Goal: Task Accomplishment & Management: Manage account settings

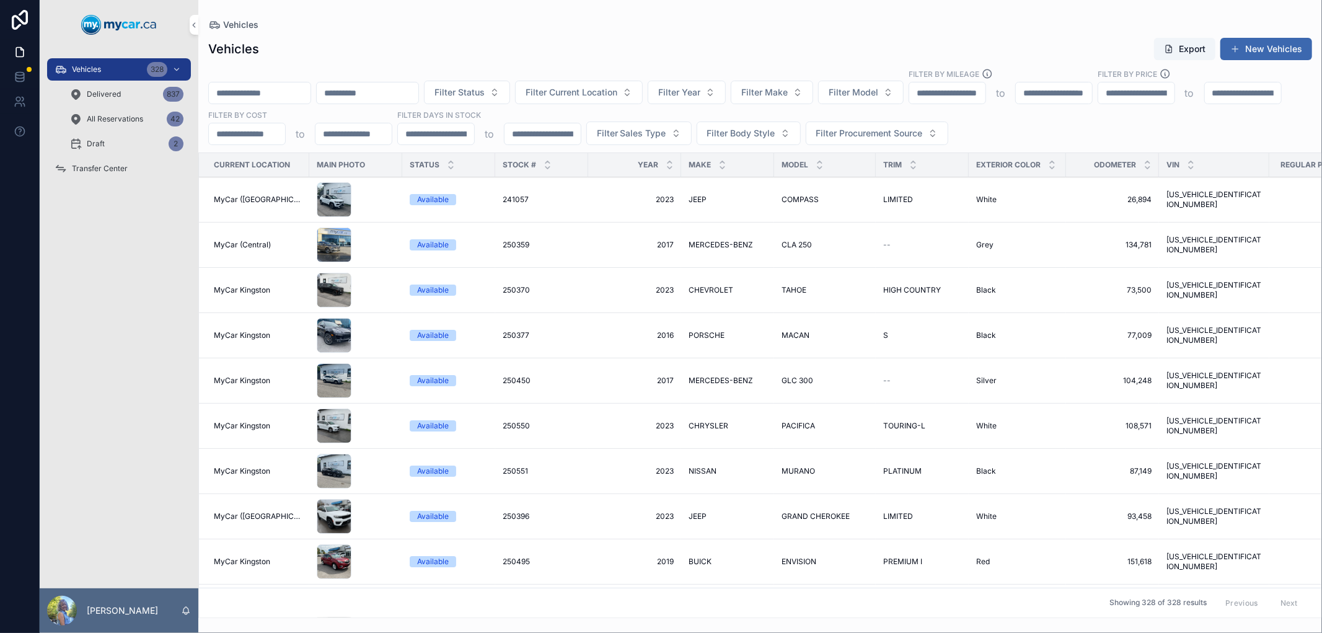
click at [607, 100] on button "Filter Current Location" at bounding box center [579, 93] width 128 height 24
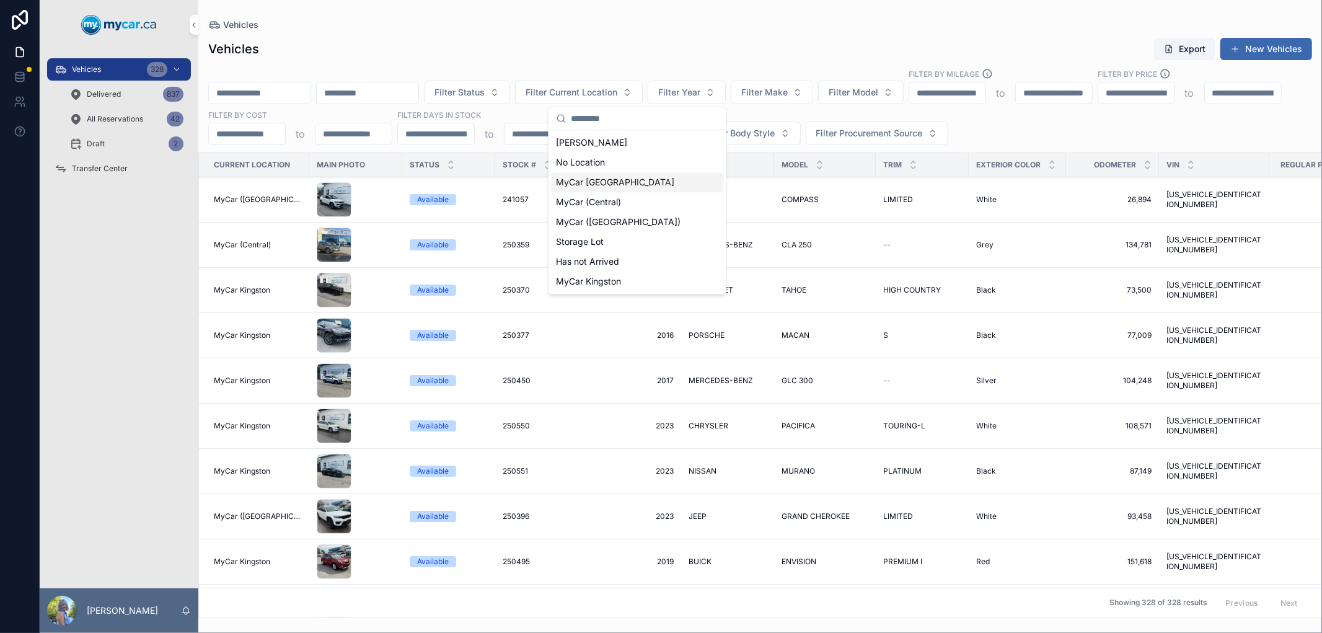
click at [622, 185] on span "MyCar [GEOGRAPHIC_DATA]" at bounding box center [615, 182] width 118 height 12
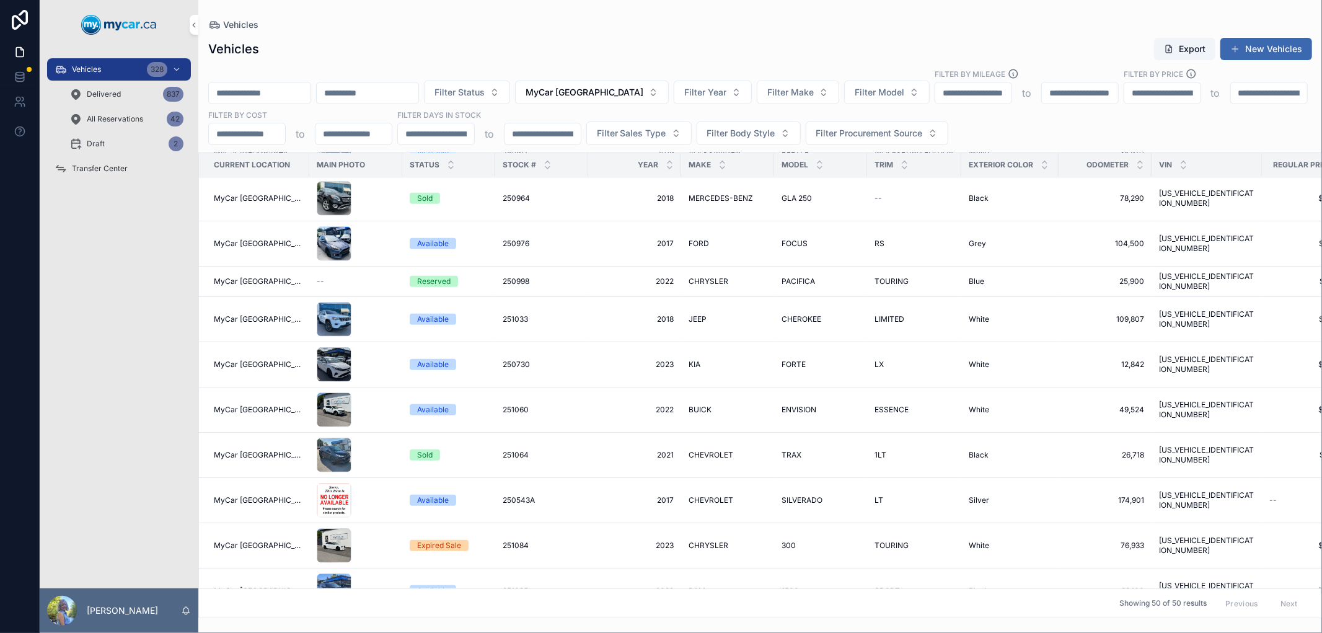
scroll to position [619, 0]
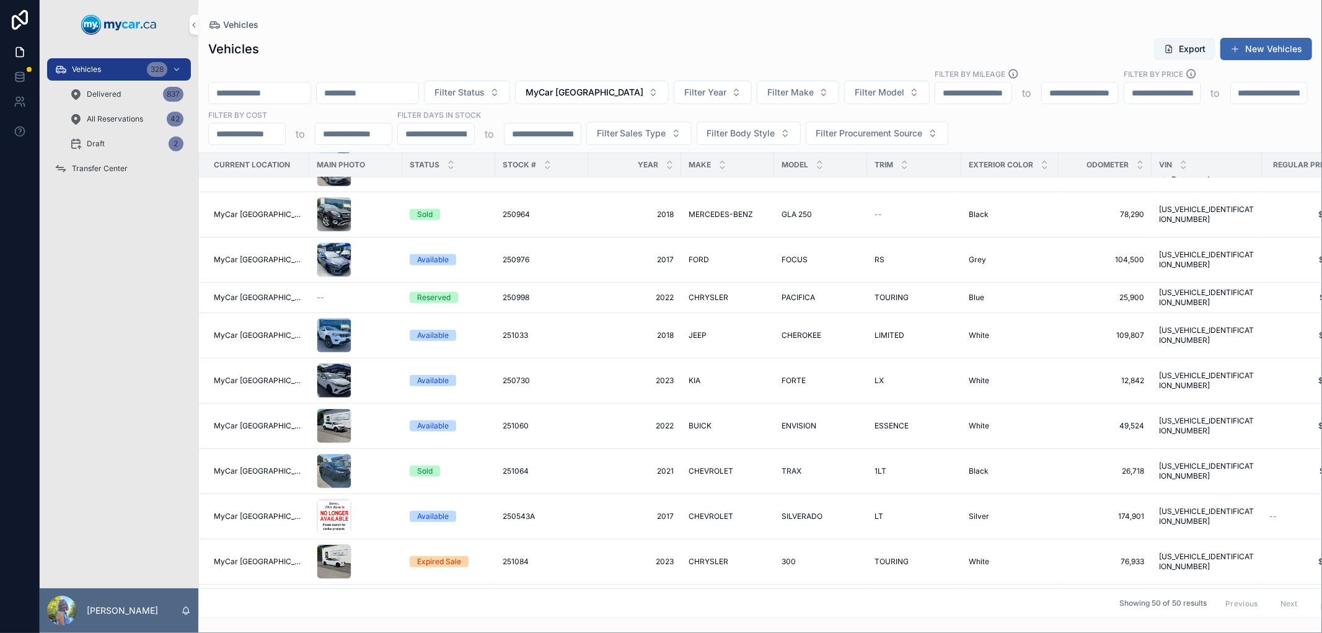
click at [666, 162] on icon "scrollable content" at bounding box center [670, 162] width 8 height 8
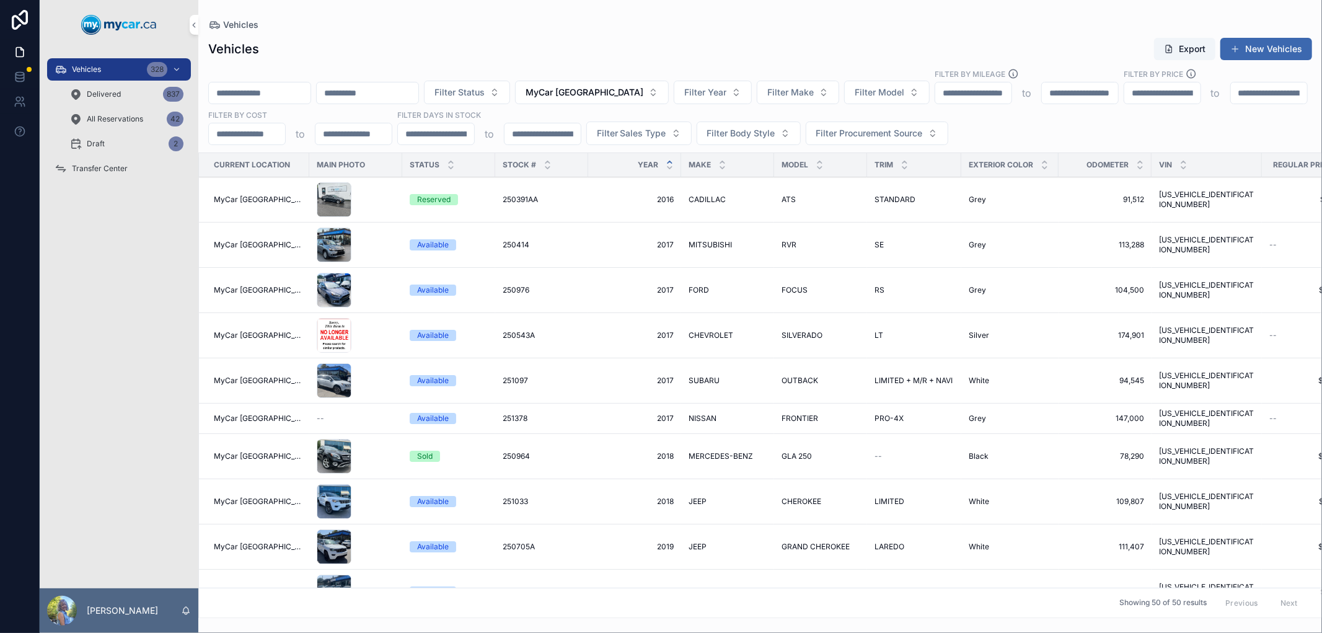
click at [426, 201] on div "Reserved" at bounding box center [433, 199] width 33 height 11
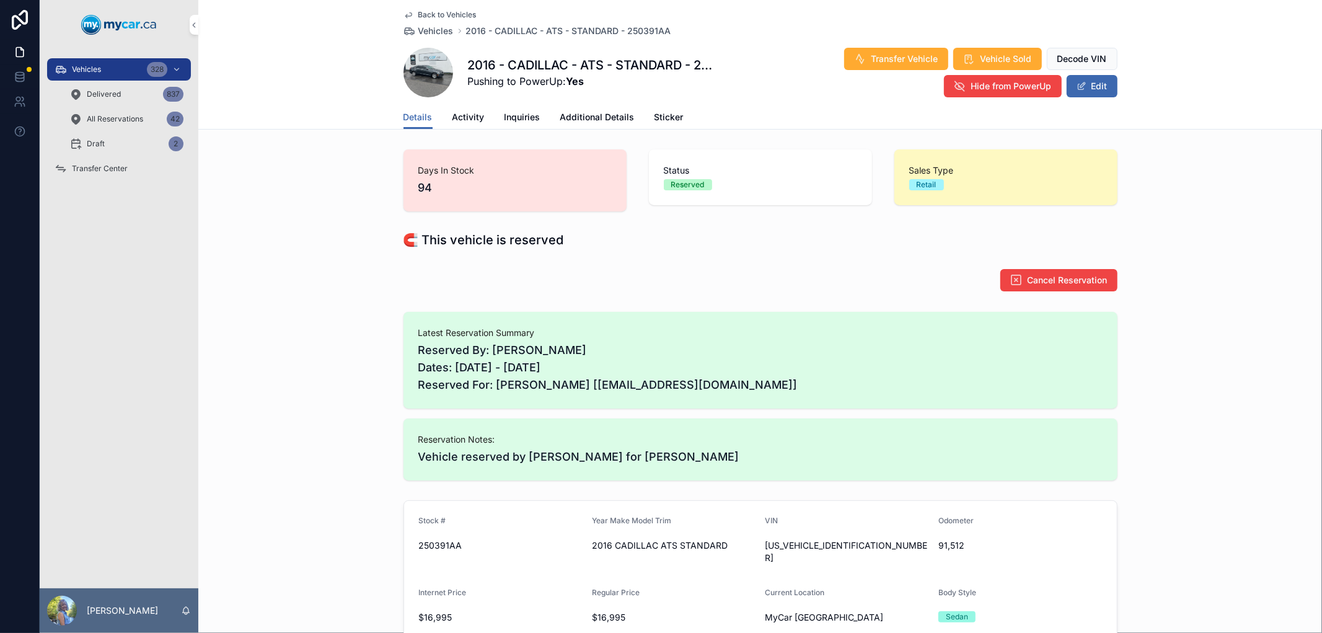
click at [1046, 276] on span "Cancel Reservation" at bounding box center [1068, 280] width 80 height 12
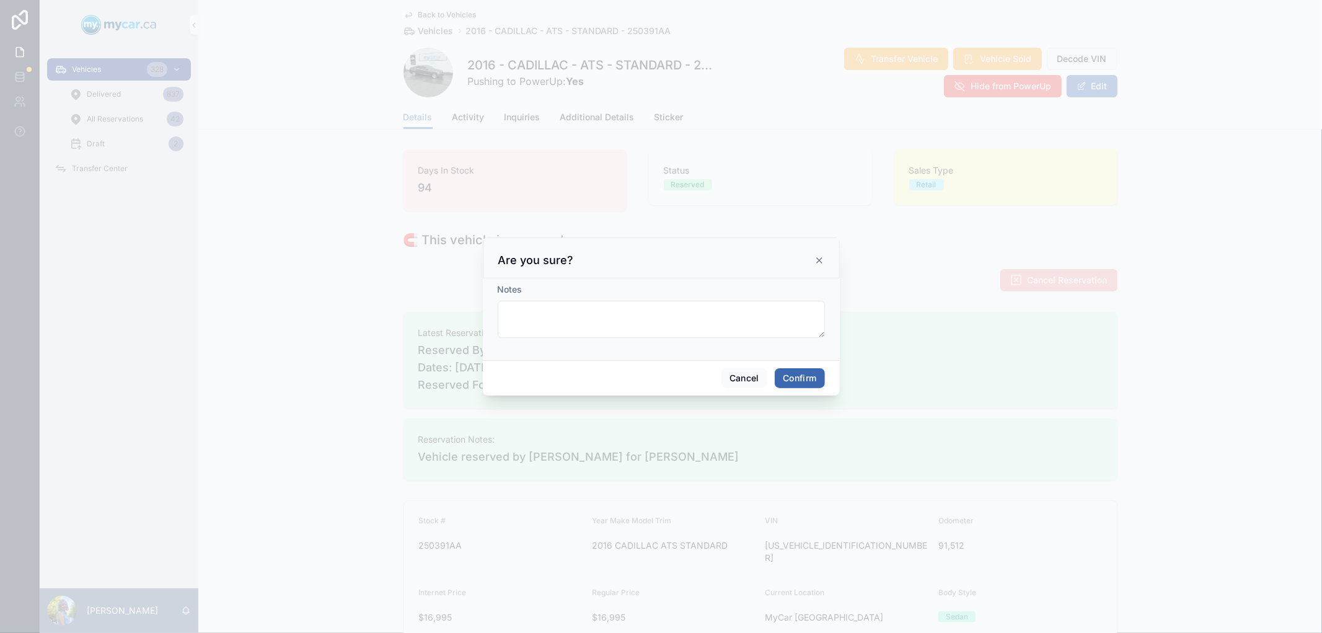
click at [818, 370] on button "Confirm" at bounding box center [800, 378] width 50 height 20
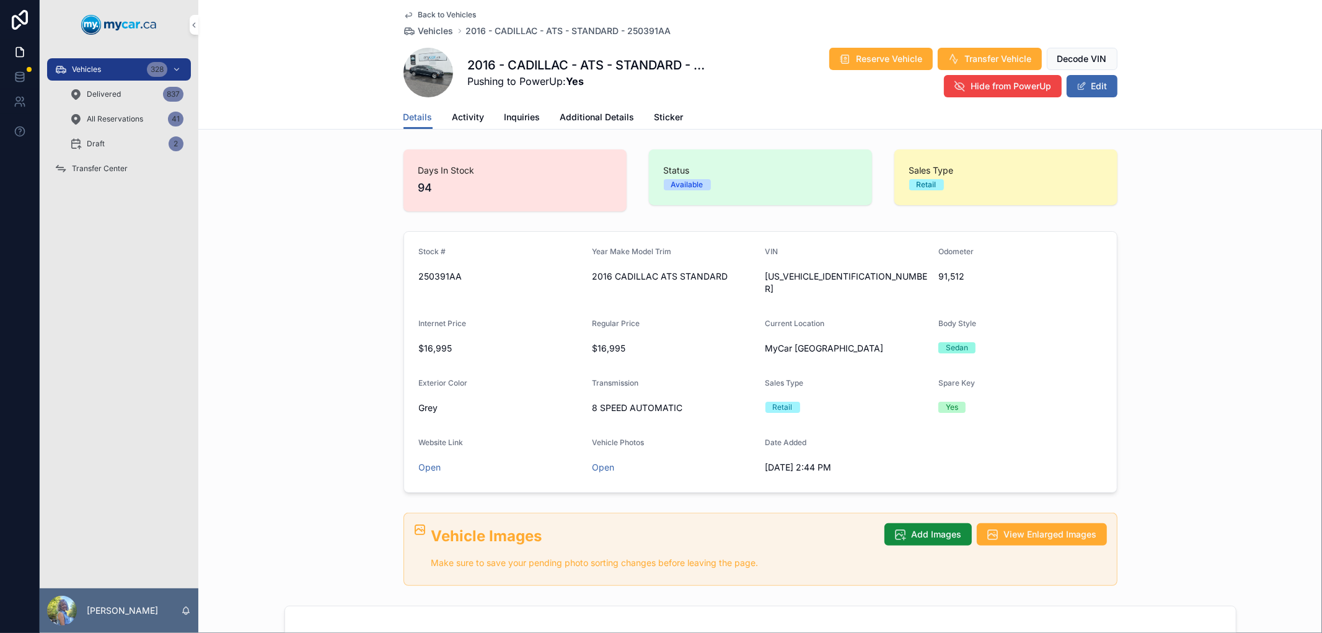
click at [865, 60] on span "Reserve Vehicle" at bounding box center [890, 59] width 66 height 12
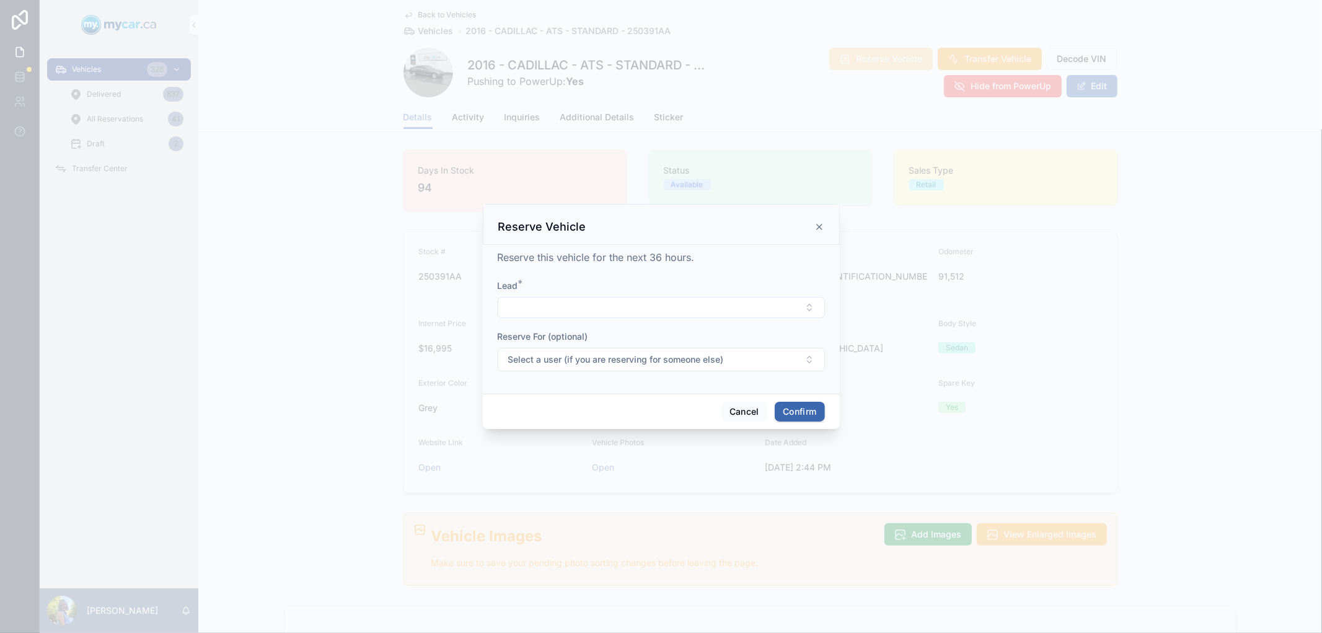
click at [658, 304] on button "Select Button" at bounding box center [661, 307] width 327 height 21
click at [758, 94] on div at bounding box center [661, 316] width 1322 height 633
click at [736, 410] on button "Cancel" at bounding box center [744, 412] width 46 height 20
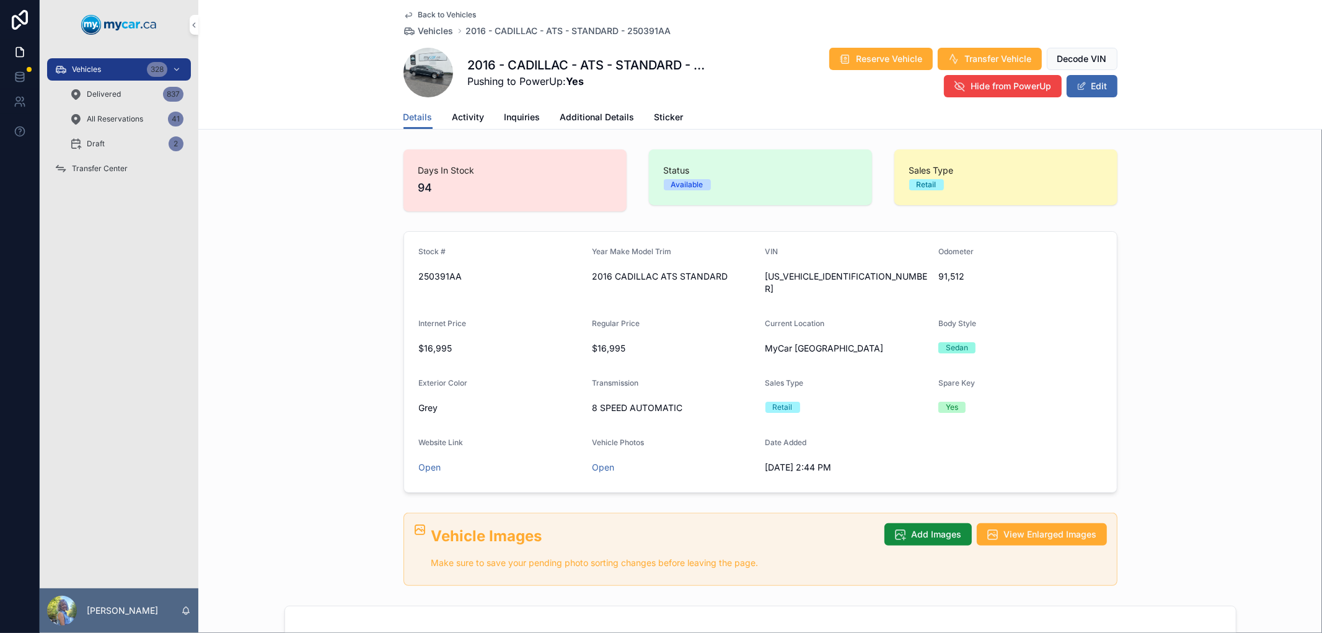
click at [460, 113] on span "Activity" at bounding box center [468, 117] width 32 height 12
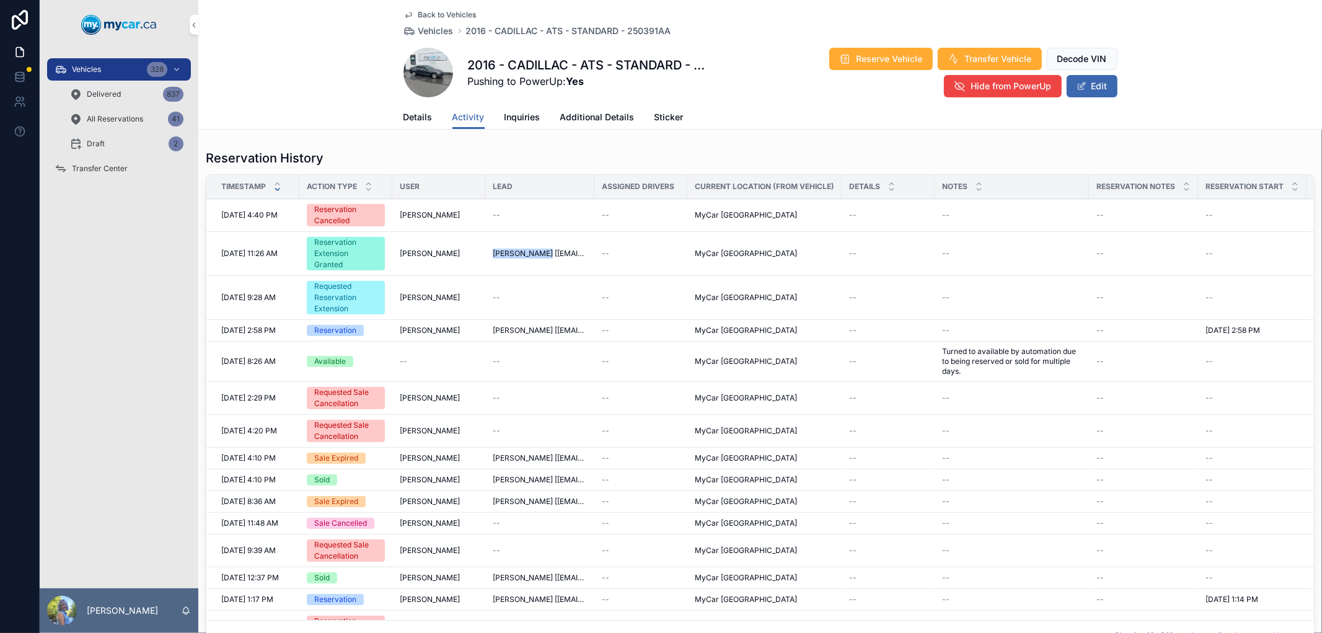
drag, startPoint x: 484, startPoint y: 257, endPoint x: 554, endPoint y: 249, distance: 69.8
click at [554, 249] on tr "10/2/2025 11:26 AM 10/2/2025 11:26 AM Reservation Extension Granted Steve Hamel…" at bounding box center [1075, 254] width 1739 height 44
copy tr "MARC SABOURIN"
click at [722, 65] on div "Reserve Vehicle Transfer Vehicle Decode VIN Hide from PowerUp Edit" at bounding box center [915, 72] width 406 height 51
click at [888, 55] on span "Reserve Vehicle" at bounding box center [890, 59] width 66 height 12
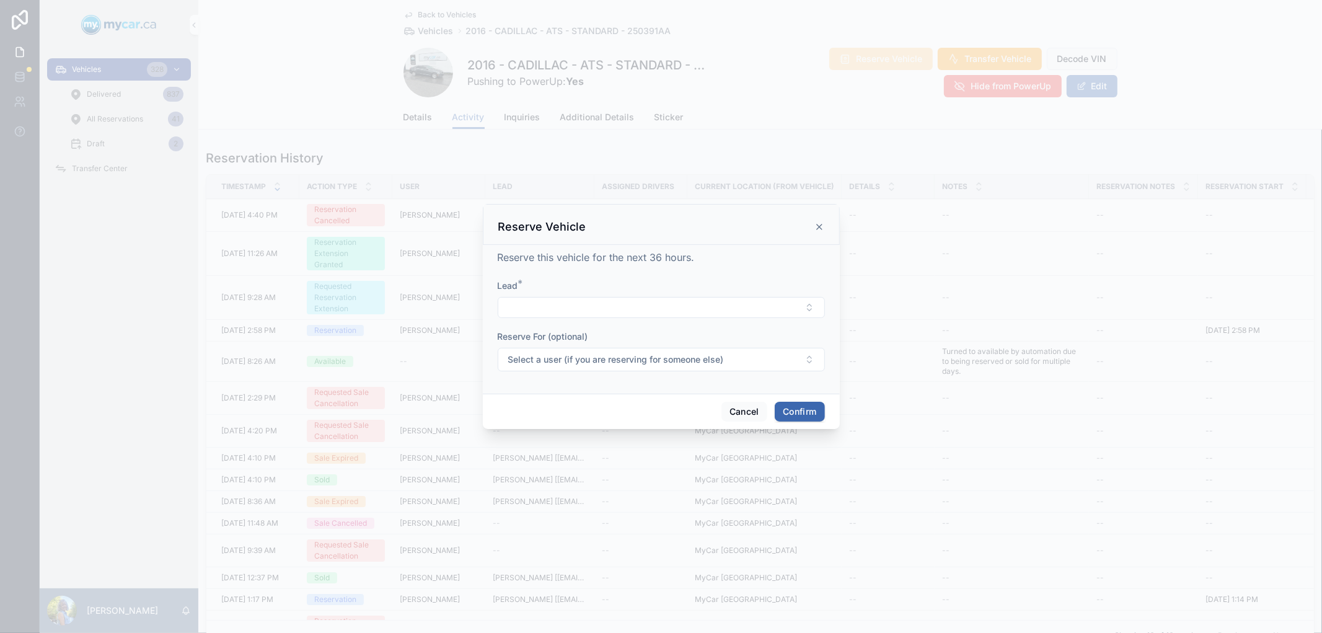
click at [591, 311] on button "Select Button" at bounding box center [661, 307] width 327 height 21
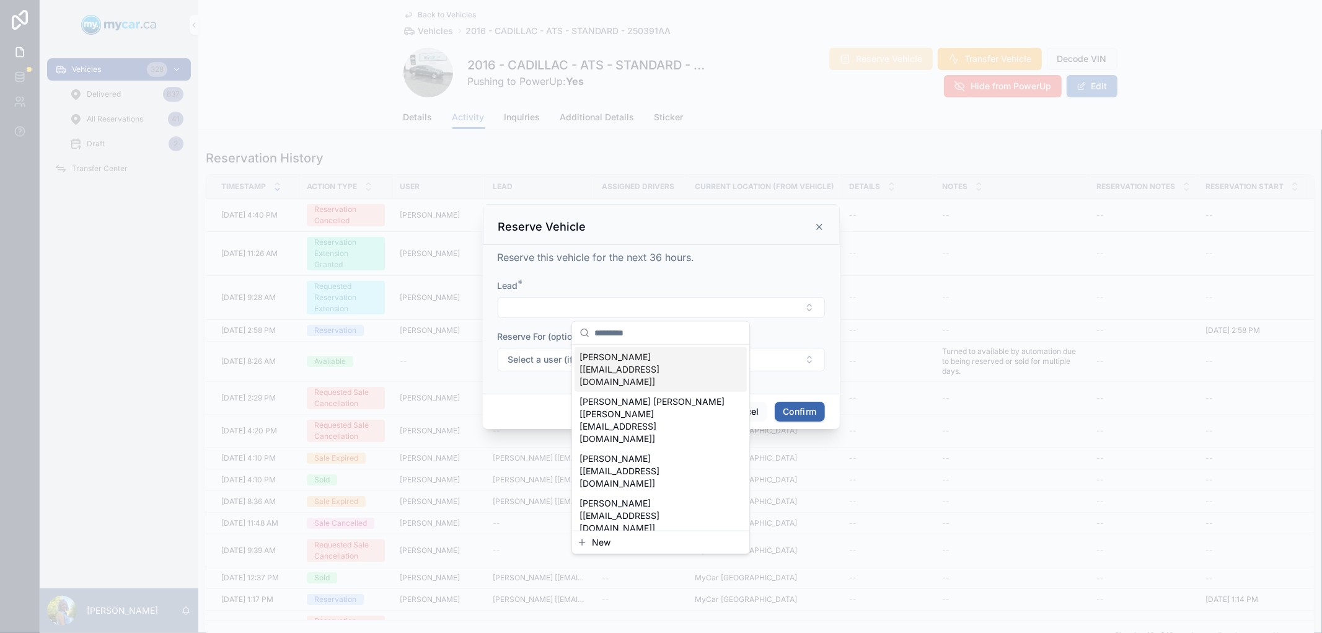
click at [612, 336] on input "text" at bounding box center [668, 333] width 148 height 22
type input "****"
click at [611, 358] on span "MARC SABOURIN [marcdsabourin@outlook.com]" at bounding box center [654, 369] width 148 height 37
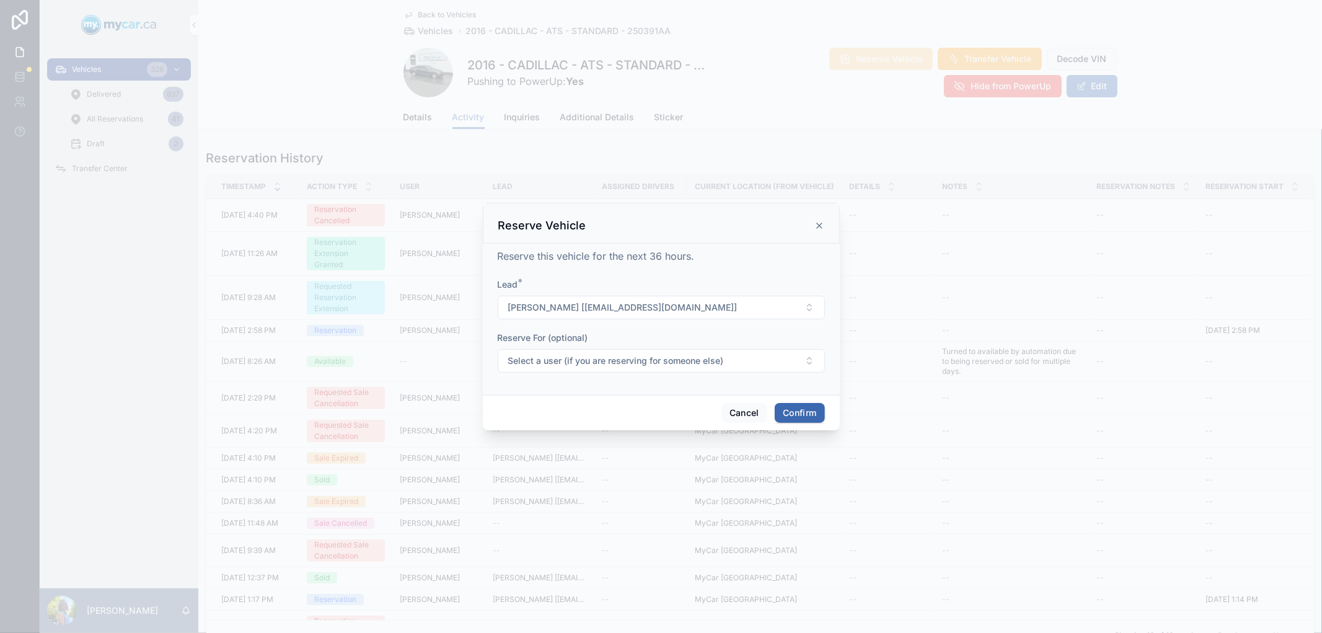
click at [611, 358] on span "Select a user (if you are reserving for someone else)" at bounding box center [616, 361] width 216 height 12
type input "**"
click at [629, 474] on div "Allan Atkins" at bounding box center [661, 471] width 172 height 20
click at [813, 410] on button "Confirm" at bounding box center [800, 413] width 50 height 20
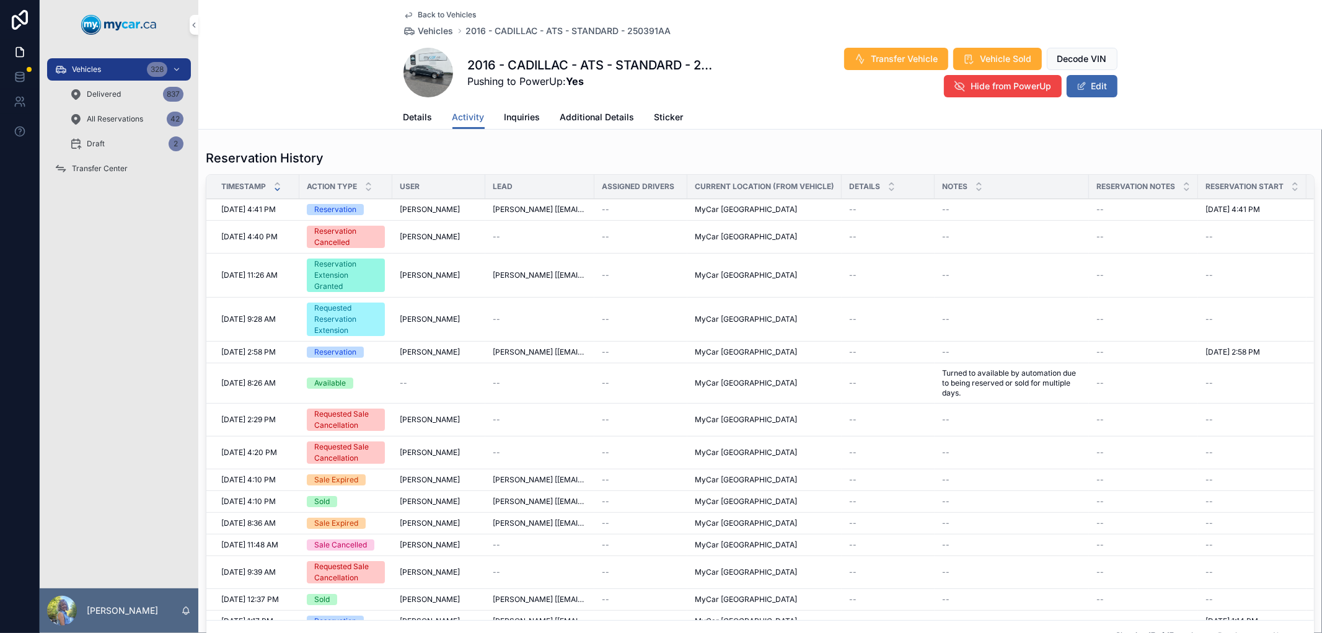
click at [89, 65] on span "Vehicles" at bounding box center [86, 69] width 29 height 10
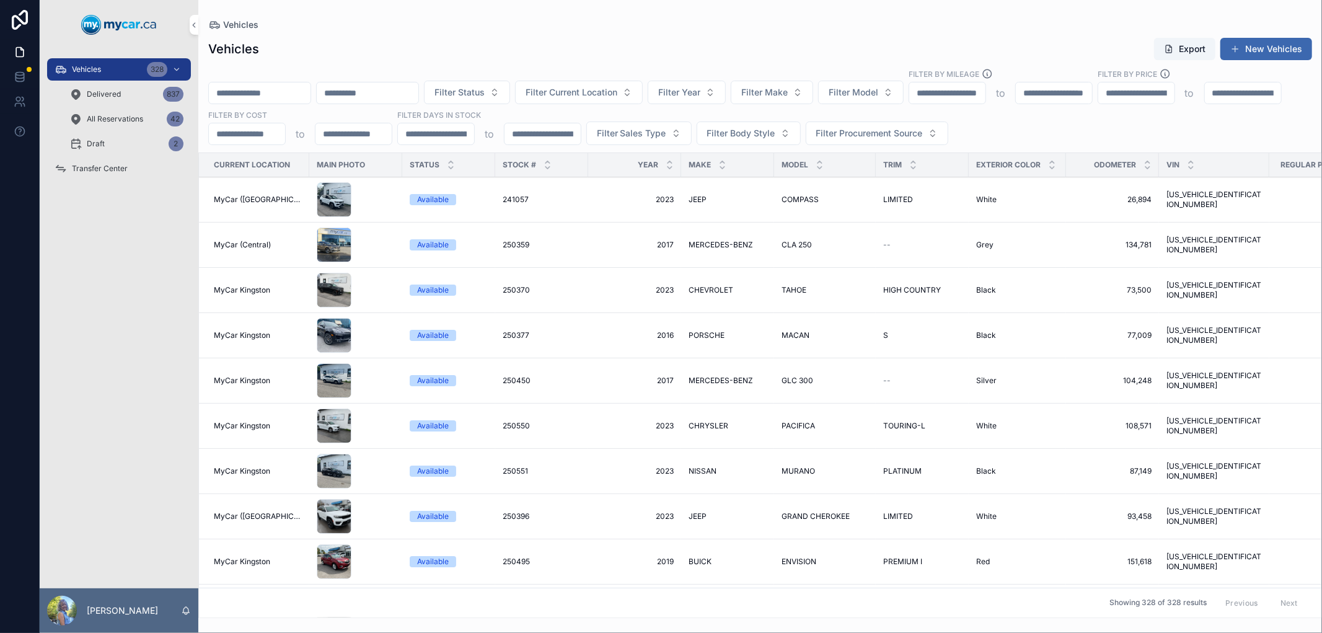
click at [104, 169] on span "Transfer Center" at bounding box center [100, 169] width 56 height 10
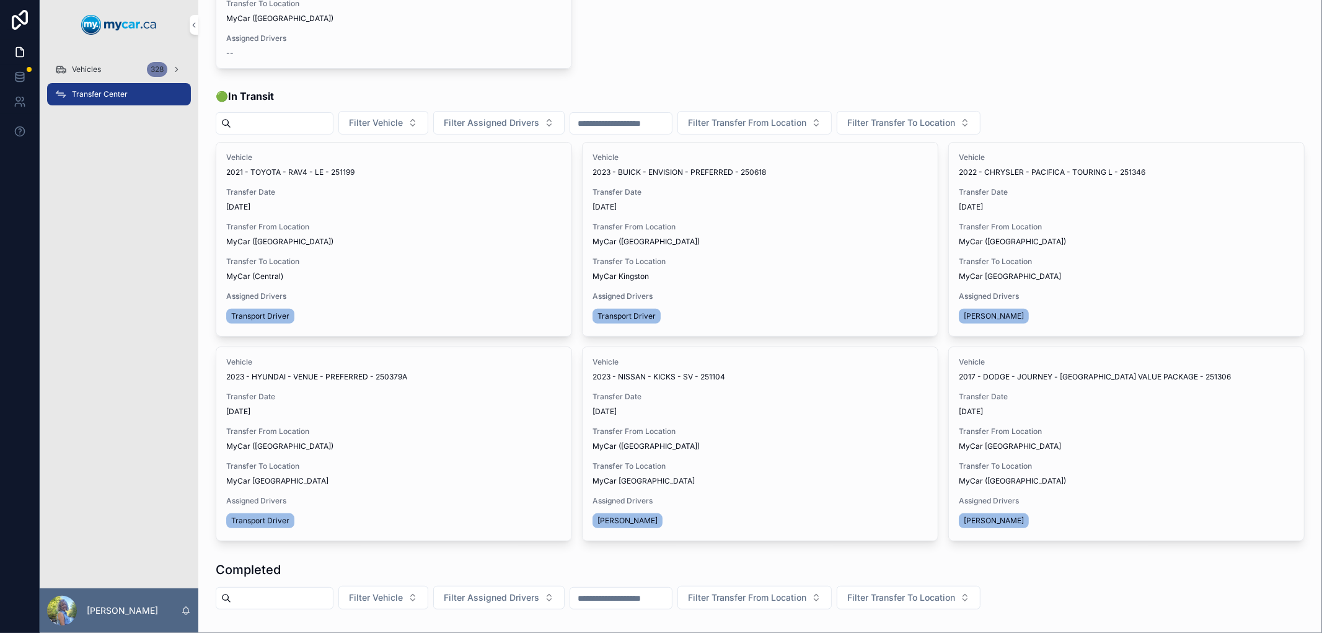
scroll to position [206, 0]
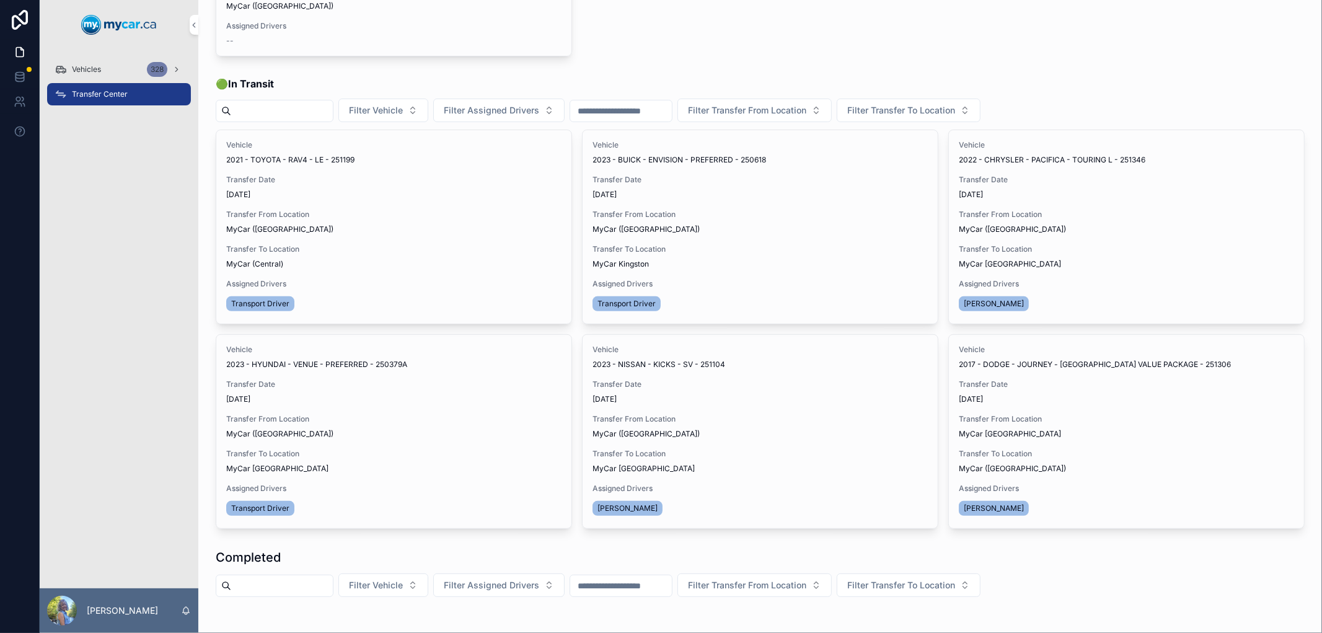
click at [0, 0] on button "Transfer Done" at bounding box center [0, 0] width 0 height 0
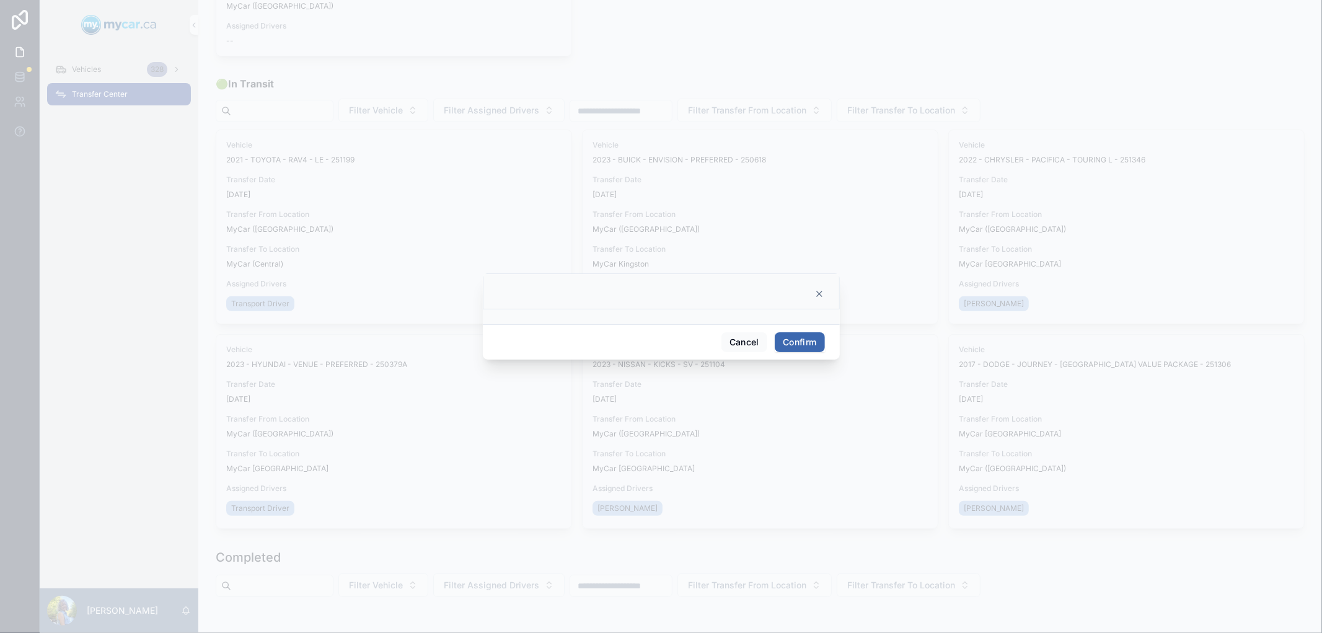
click at [790, 340] on button "Confirm" at bounding box center [800, 342] width 50 height 20
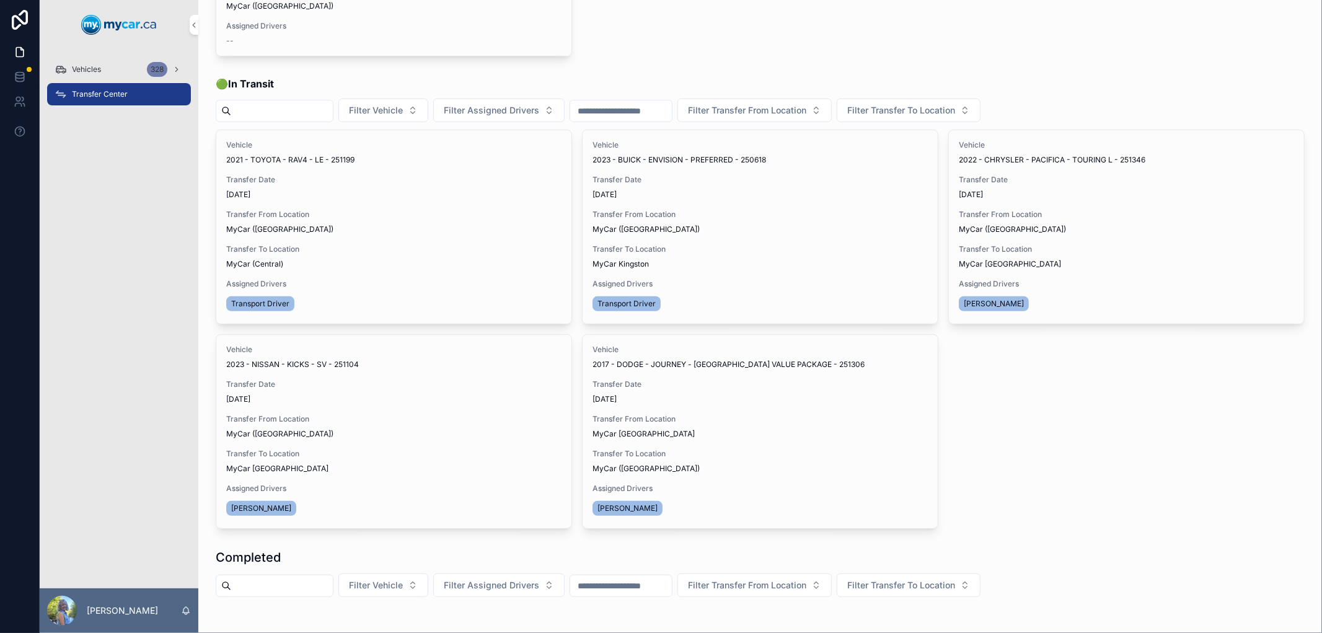
click at [84, 64] on span "Vehicles" at bounding box center [86, 69] width 29 height 10
